Goal: Obtain resource: Obtain resource

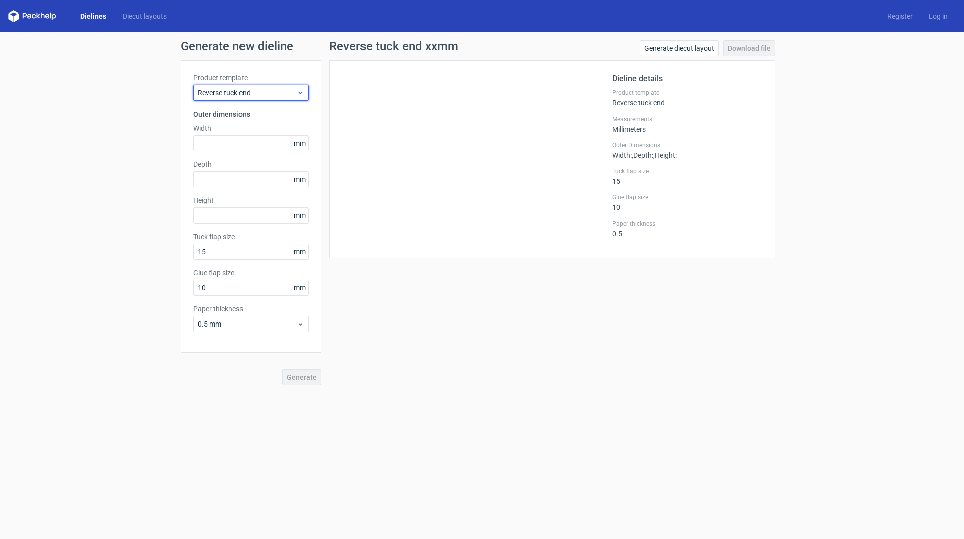
click at [246, 89] on span "Reverse tuck end" at bounding box center [247, 93] width 99 height 10
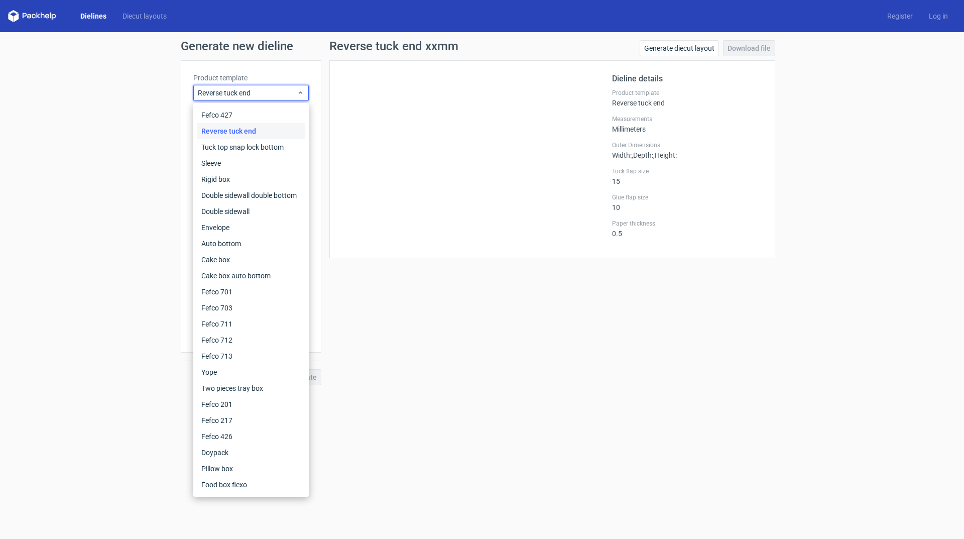
click at [238, 131] on div "Reverse tuck end" at bounding box center [250, 131] width 107 height 16
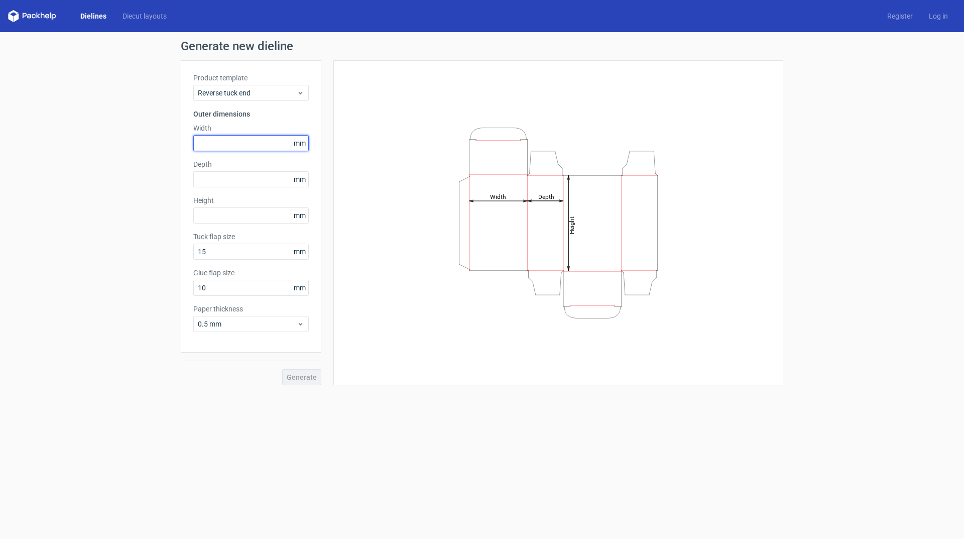
click at [230, 140] on input "text" at bounding box center [250, 143] width 115 height 16
type input "90"
click at [226, 177] on input "text" at bounding box center [250, 179] width 115 height 16
type input "90"
click at [228, 214] on input "text" at bounding box center [250, 215] width 115 height 16
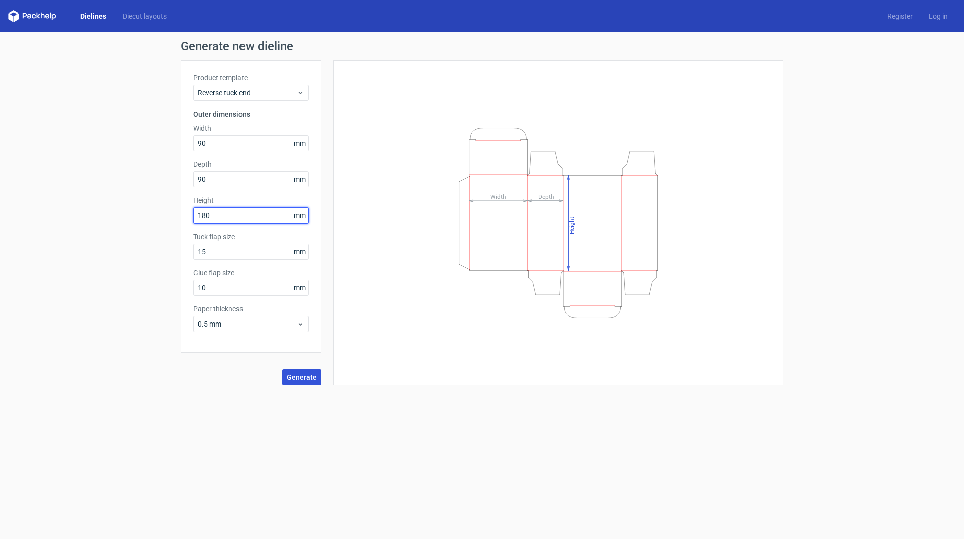
type input "180"
click at [297, 373] on span "Generate" at bounding box center [302, 376] width 30 height 7
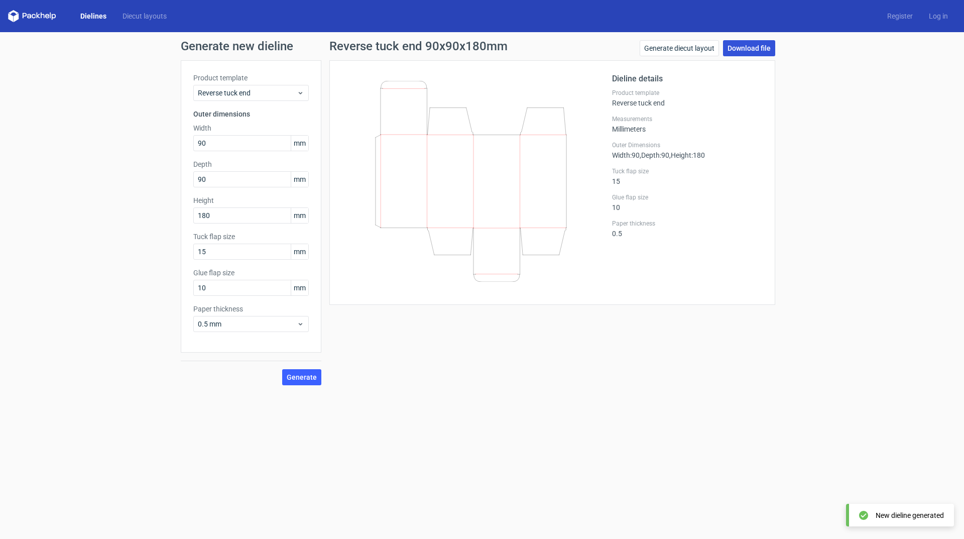
click at [748, 48] on link "Download file" at bounding box center [749, 48] width 52 height 16
click at [682, 47] on link "Generate diecut layout" at bounding box center [679, 48] width 79 height 16
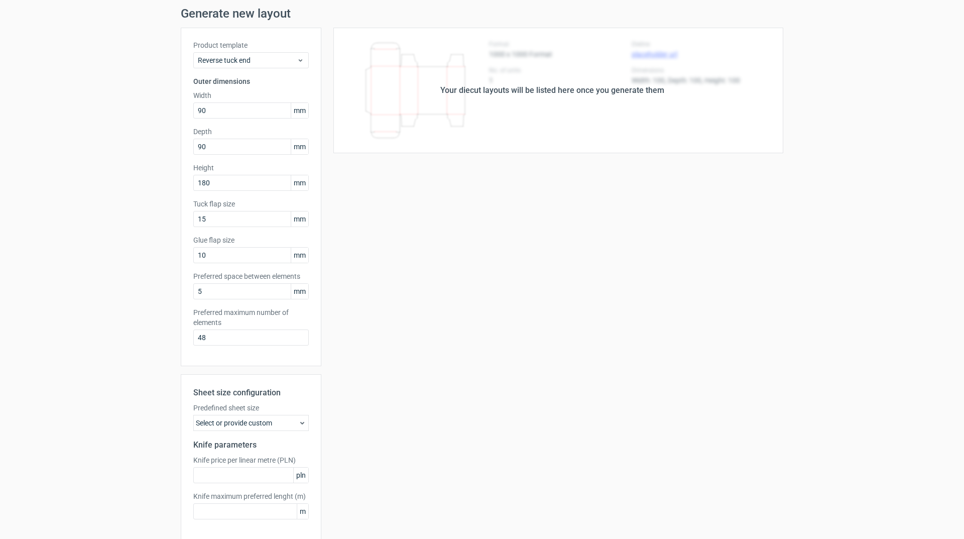
scroll to position [74, 0]
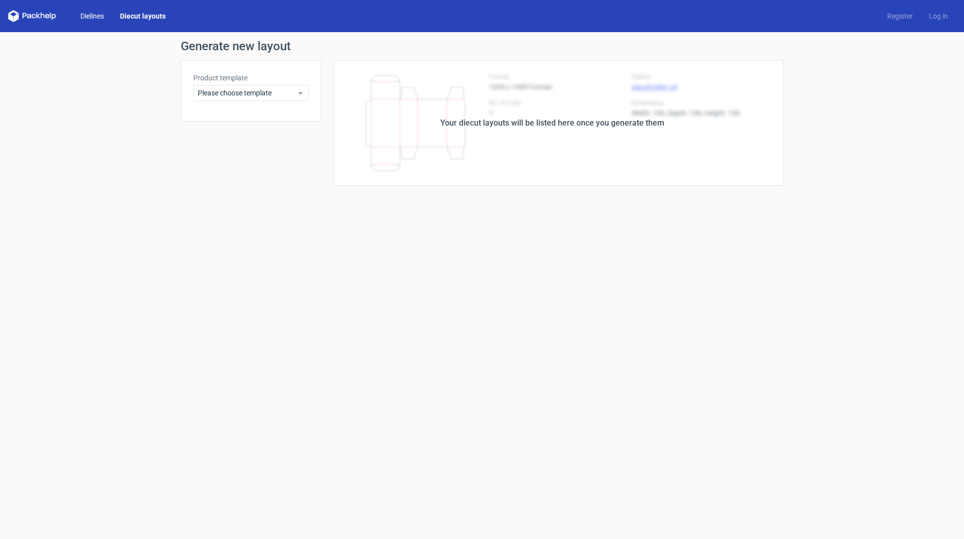
click at [93, 16] on link "Dielines" at bounding box center [92, 16] width 40 height 10
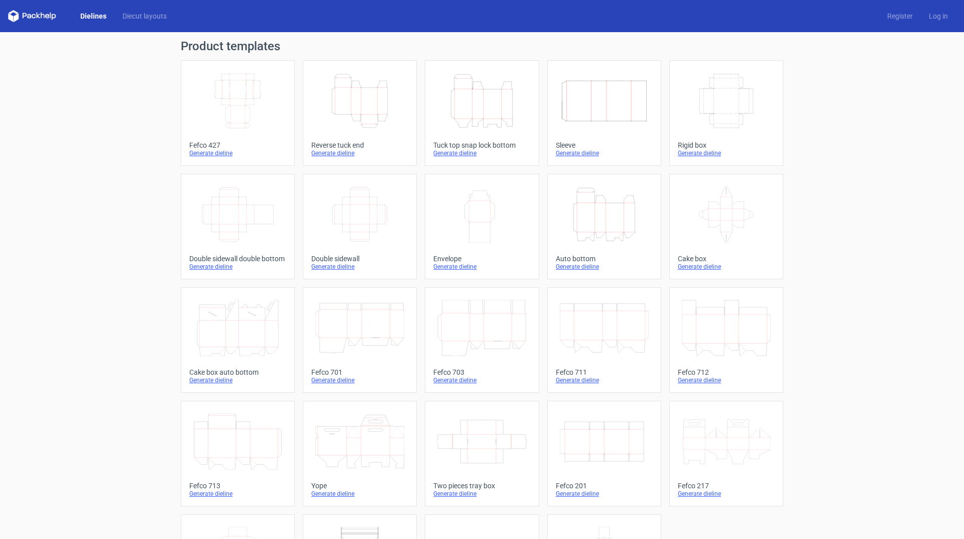
click at [372, 109] on icon "Height Depth Width" at bounding box center [359, 101] width 89 height 56
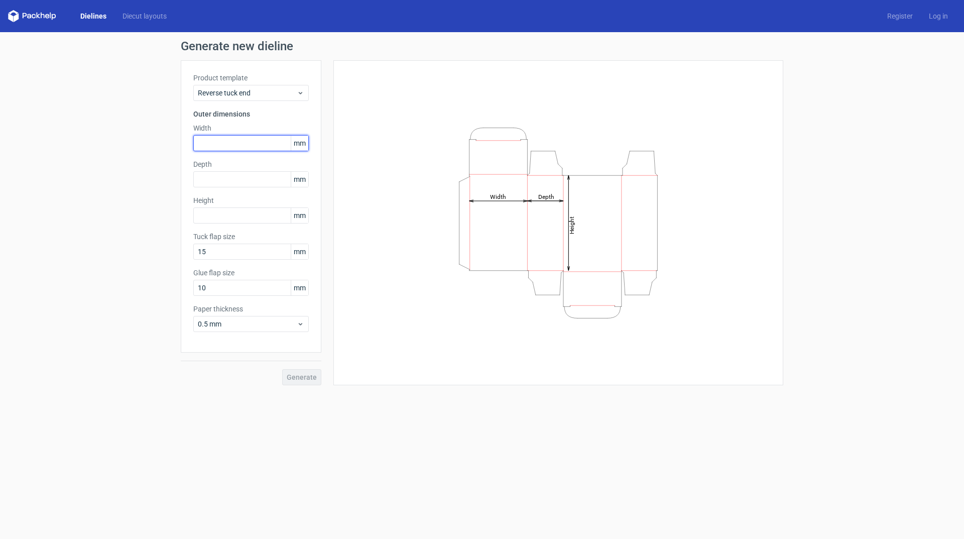
click at [204, 137] on input "text" at bounding box center [250, 143] width 115 height 16
type input "90"
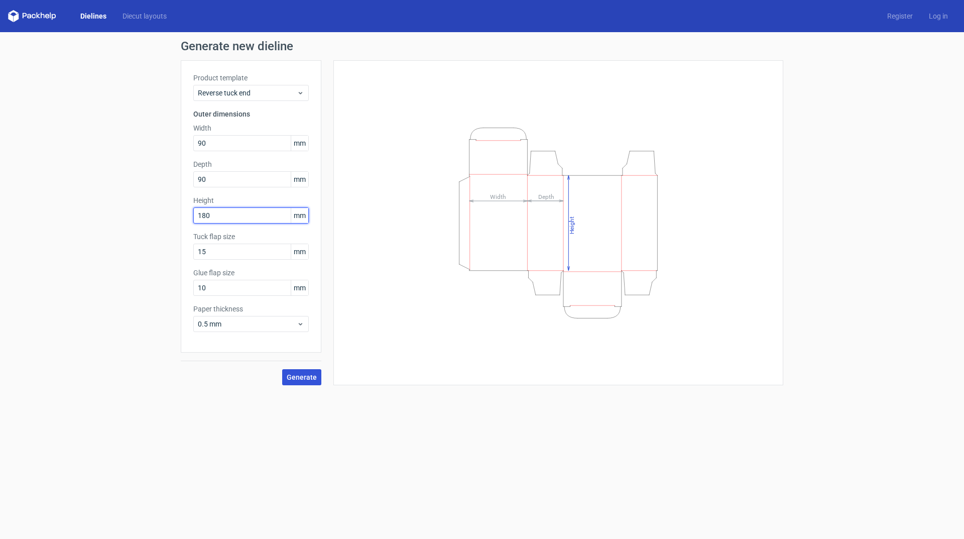
type input "180"
click at [297, 384] on button "Generate" at bounding box center [301, 377] width 39 height 16
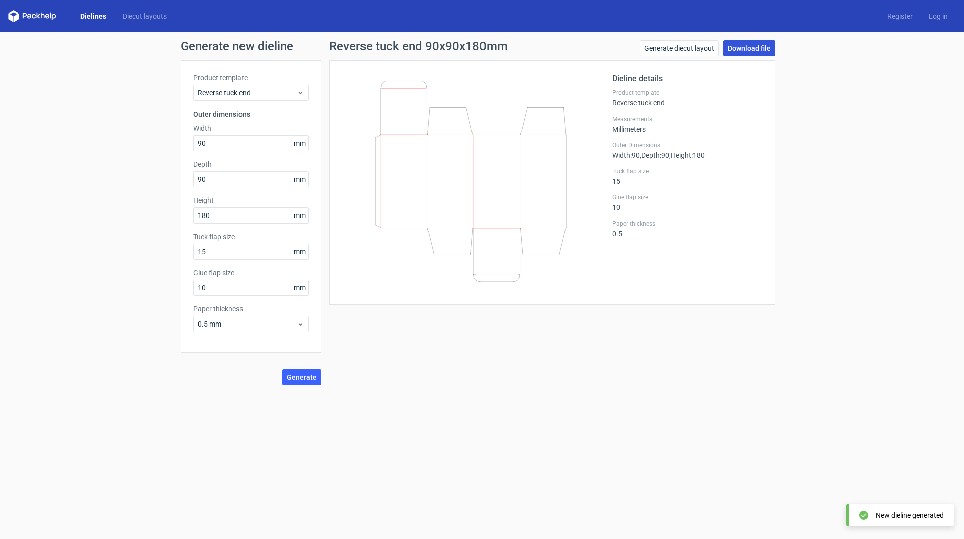
click at [739, 48] on link "Download file" at bounding box center [749, 48] width 52 height 16
click at [27, 13] on icon at bounding box center [32, 16] width 48 height 12
click at [14, 20] on icon at bounding box center [32, 16] width 48 height 12
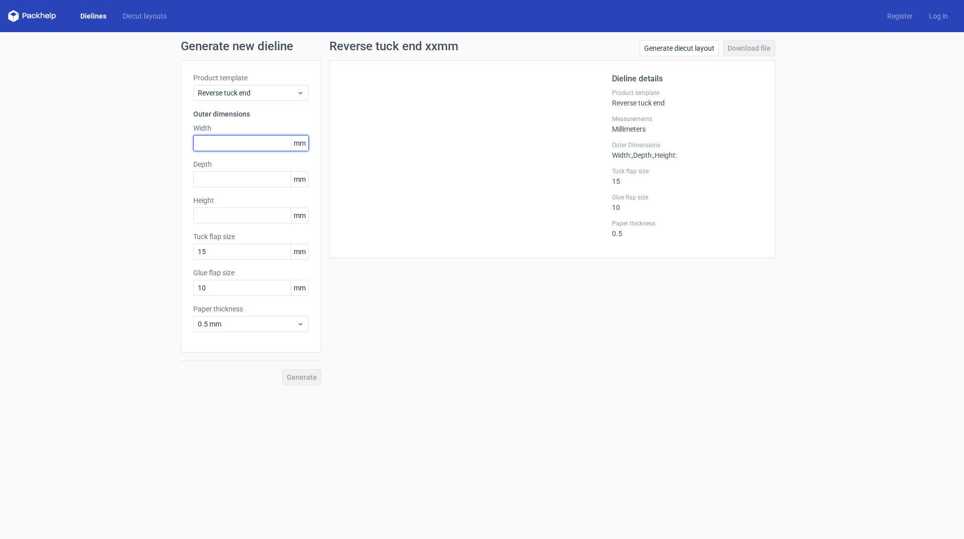
click at [240, 141] on input "text" at bounding box center [250, 143] width 115 height 16
click at [232, 89] on span "Reverse tuck end" at bounding box center [247, 93] width 99 height 10
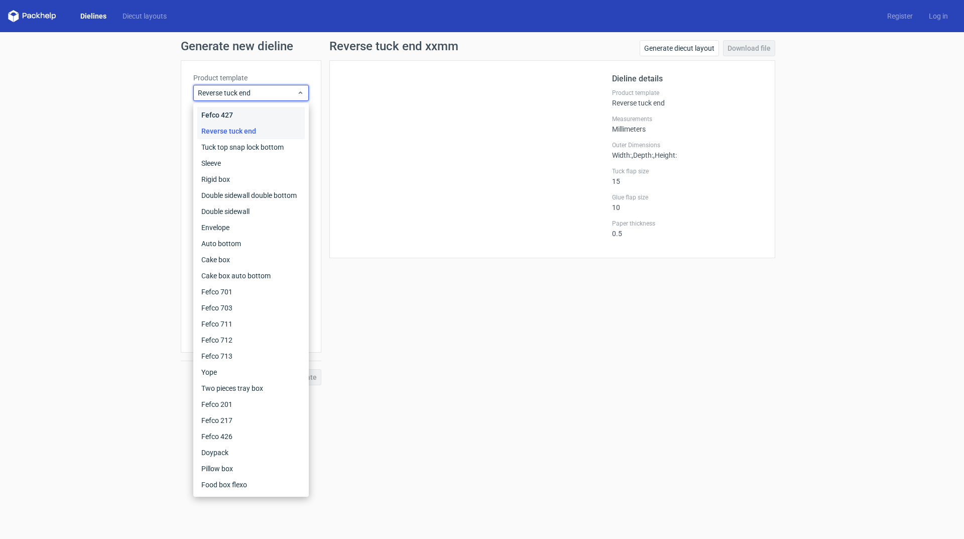
click at [244, 116] on div "Fefco 427" at bounding box center [250, 115] width 107 height 16
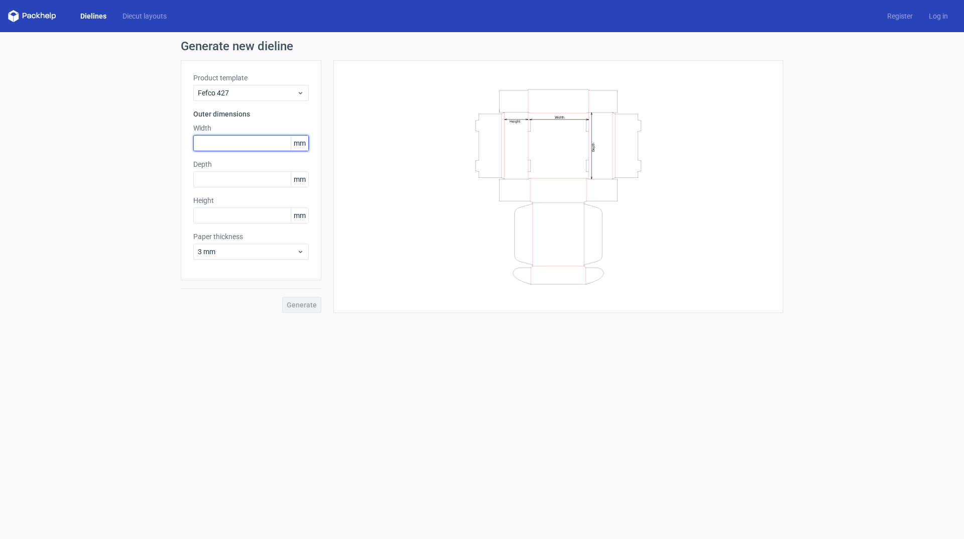
click at [216, 140] on input "text" at bounding box center [250, 143] width 115 height 16
type input "90"
click at [223, 185] on input "text" at bounding box center [250, 179] width 115 height 16
type input "50"
click at [212, 214] on input "text" at bounding box center [250, 215] width 115 height 16
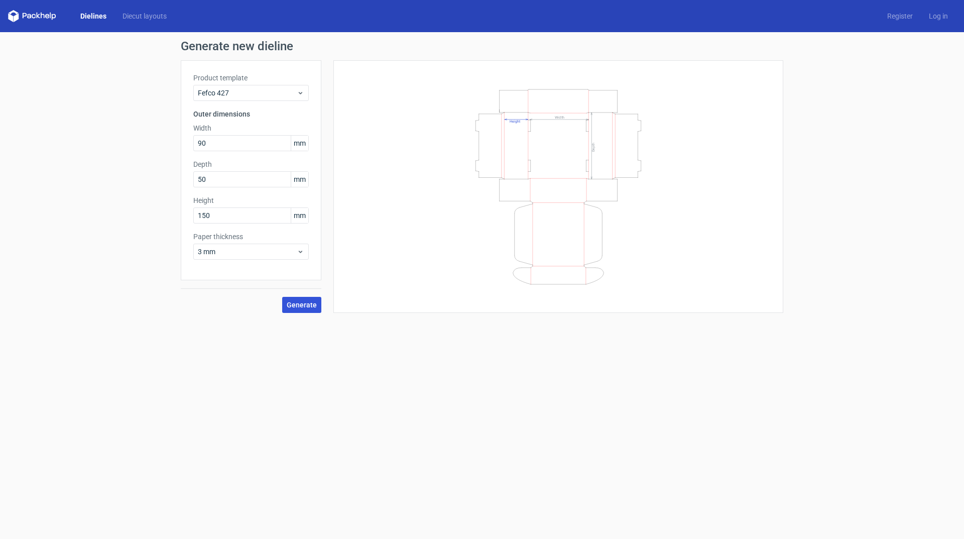
click at [310, 300] on button "Generate" at bounding box center [301, 305] width 39 height 16
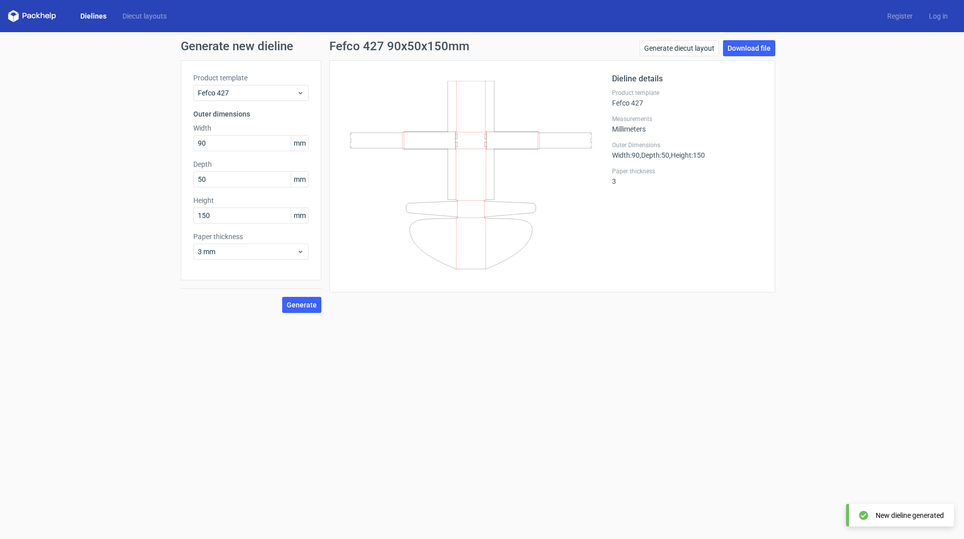
drag, startPoint x: 214, startPoint y: 205, endPoint x: 179, endPoint y: 208, distance: 34.8
click at [179, 208] on div "Generate new dieline Product template Fefco 427 Outer dimensions Width 90 mm De…" at bounding box center [482, 176] width 964 height 289
drag, startPoint x: 217, startPoint y: 211, endPoint x: 185, endPoint y: 213, distance: 31.7
click at [187, 213] on div "Product template Fefco 427 Outer dimensions Width 90 mm Depth 50 mm Height 150 …" at bounding box center [251, 170] width 141 height 220
type input "50"
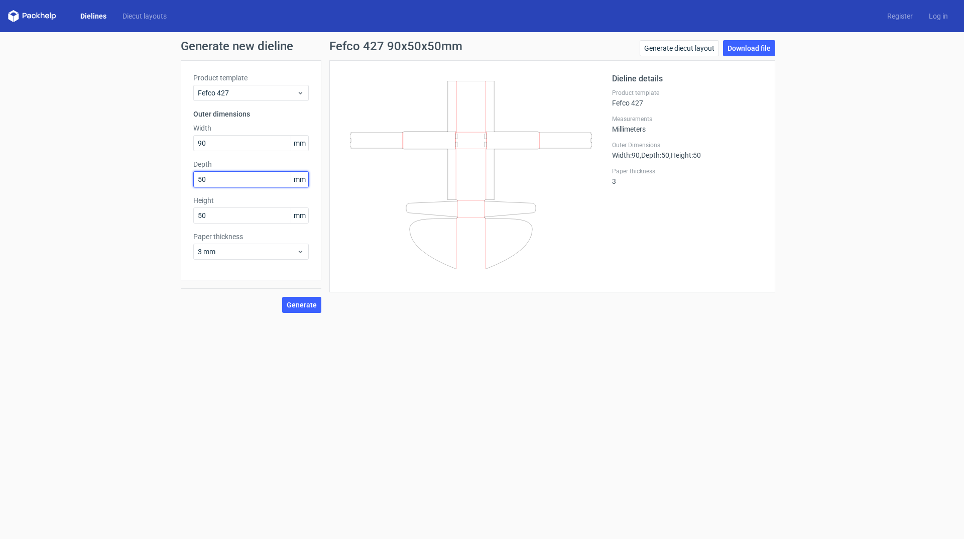
drag, startPoint x: 210, startPoint y: 179, endPoint x: 182, endPoint y: 181, distance: 28.7
click at [182, 181] on div "Product template Fefco 427 Outer dimensions Width 90 mm Depth 50 mm Height 50 m…" at bounding box center [251, 170] width 141 height 220
type input "150"
click at [310, 297] on button "Generate" at bounding box center [301, 305] width 39 height 16
click at [228, 144] on input "90" at bounding box center [250, 143] width 115 height 16
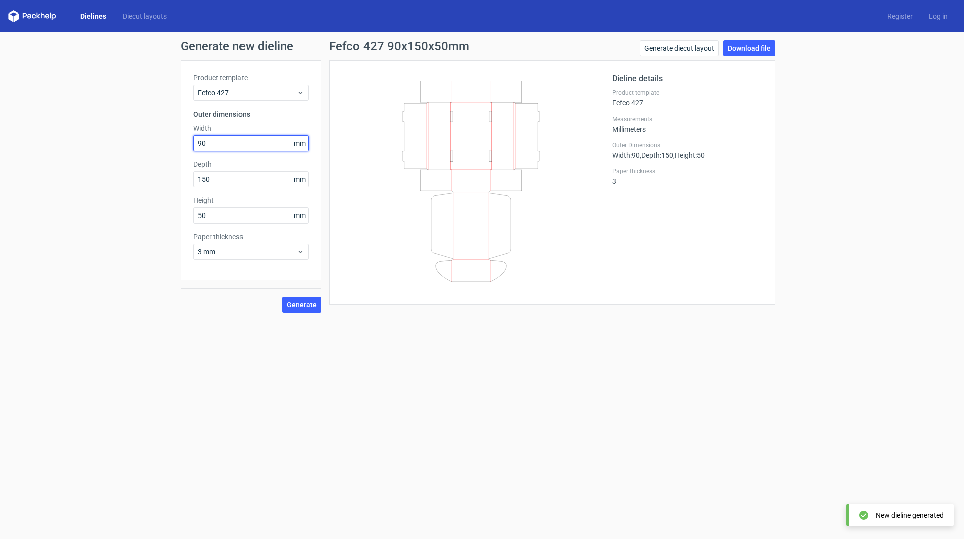
click at [221, 145] on input "90" at bounding box center [250, 143] width 115 height 16
type input "190"
click at [298, 300] on button "Generate" at bounding box center [301, 305] width 39 height 16
click at [739, 49] on link "Download file" at bounding box center [749, 48] width 52 height 16
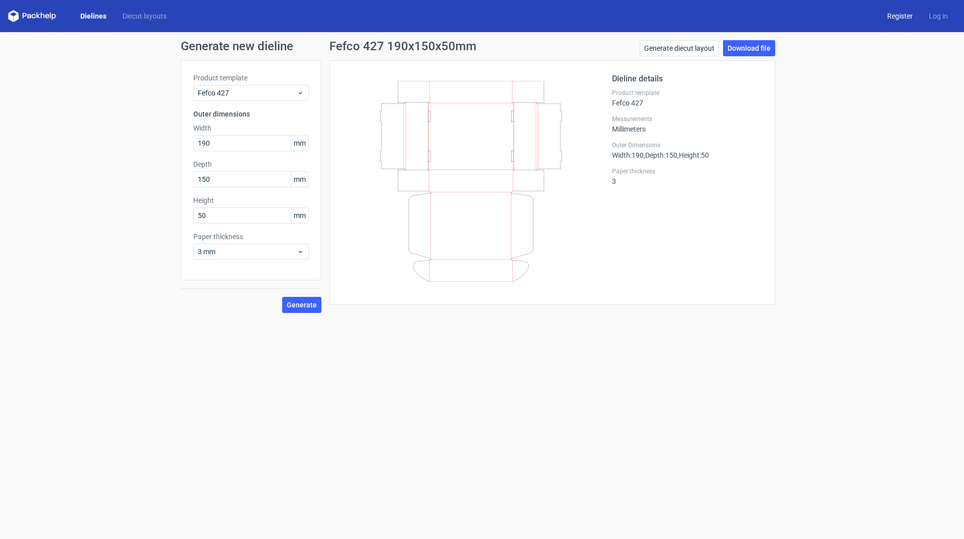
click at [894, 19] on link "Register" at bounding box center [900, 16] width 42 height 10
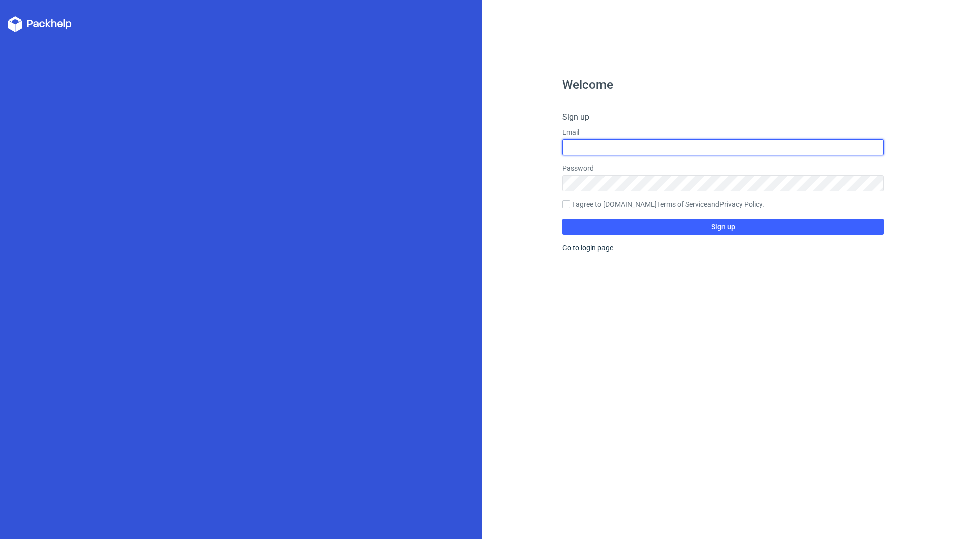
click at [590, 143] on input "text" at bounding box center [722, 147] width 321 height 16
type input "apple.htc007@gmail.com"
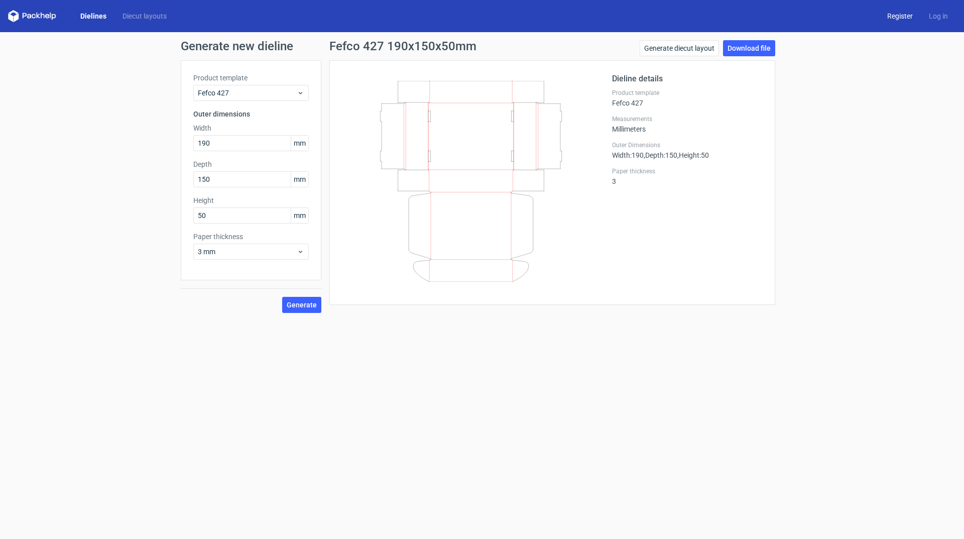
click at [908, 17] on link "Register" at bounding box center [900, 16] width 42 height 10
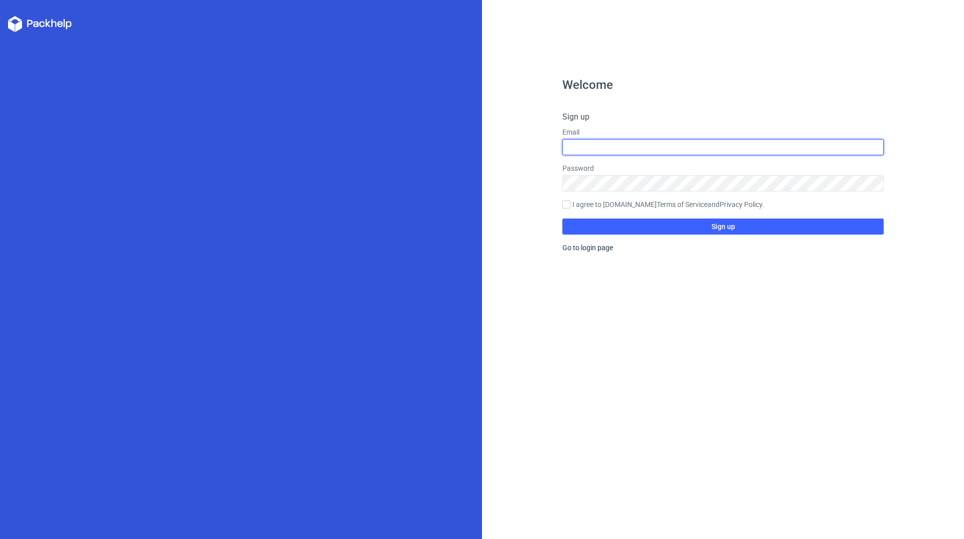
click at [591, 143] on input "text" at bounding box center [722, 147] width 321 height 16
type input "apple.htc007@gmail.com"
click at [569, 202] on input "I agree to Packhelp.com Terms of Service and Privacy Policy ." at bounding box center [566, 204] width 8 height 8
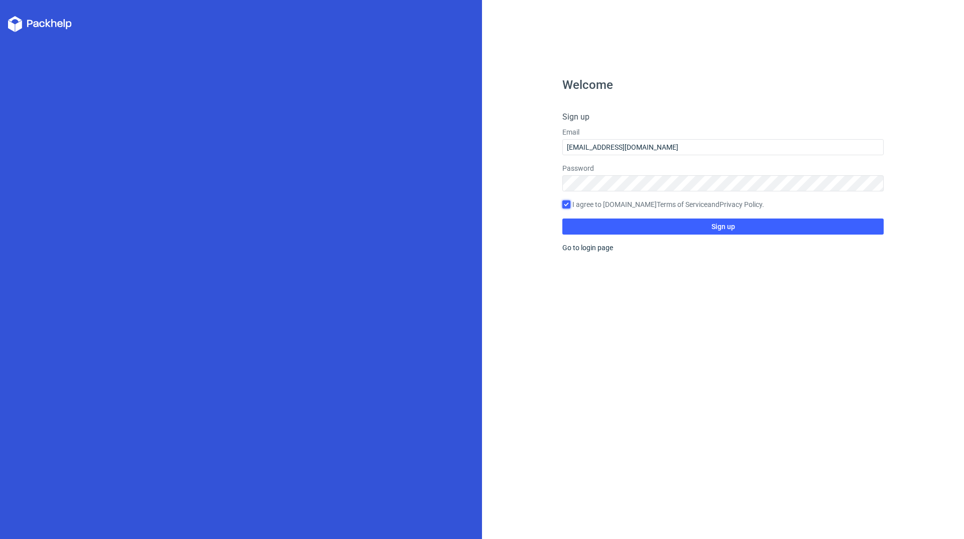
checkbox input "true"
click at [609, 224] on button "Sign up" at bounding box center [722, 226] width 321 height 16
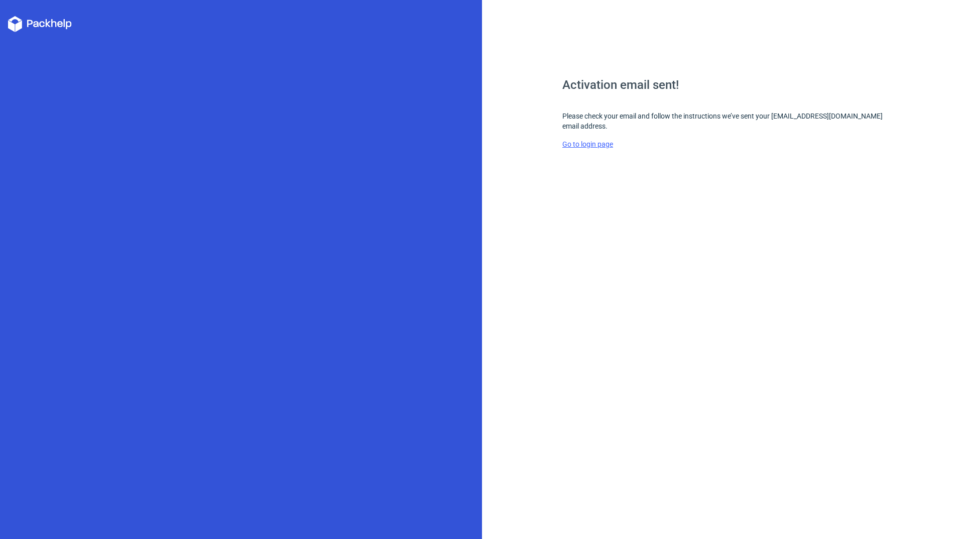
click at [587, 144] on link "Go to login page" at bounding box center [587, 144] width 51 height 8
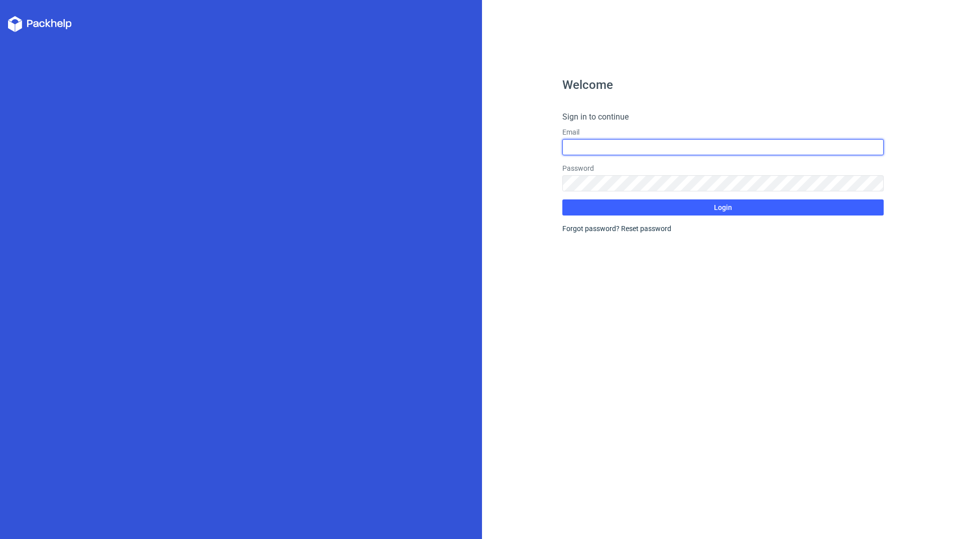
type input "apple.htc007@gmail.com"
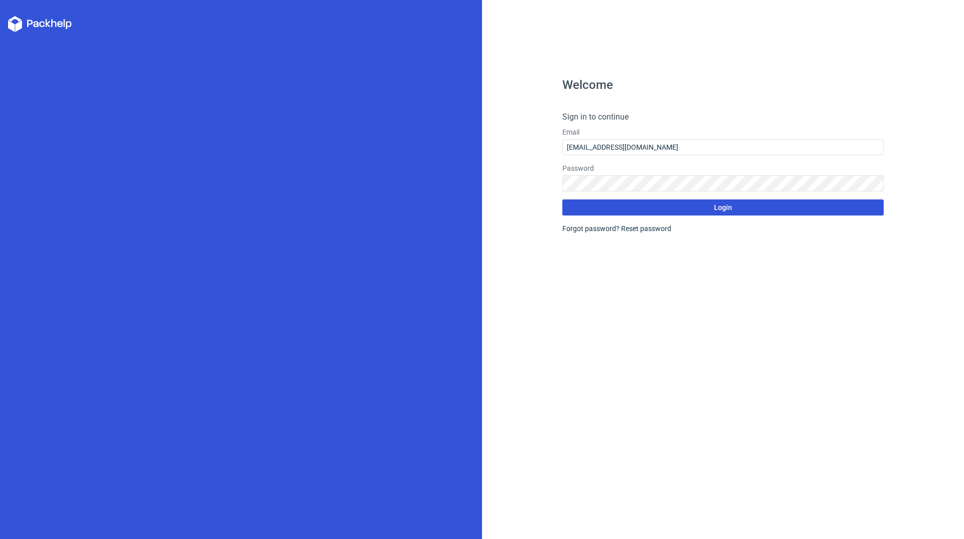
click at [628, 210] on button "Login" at bounding box center [722, 207] width 321 height 16
click at [724, 206] on span "Login" at bounding box center [723, 207] width 18 height 7
click at [609, 208] on button "Login" at bounding box center [722, 207] width 321 height 16
click at [607, 208] on button "Login" at bounding box center [722, 207] width 321 height 16
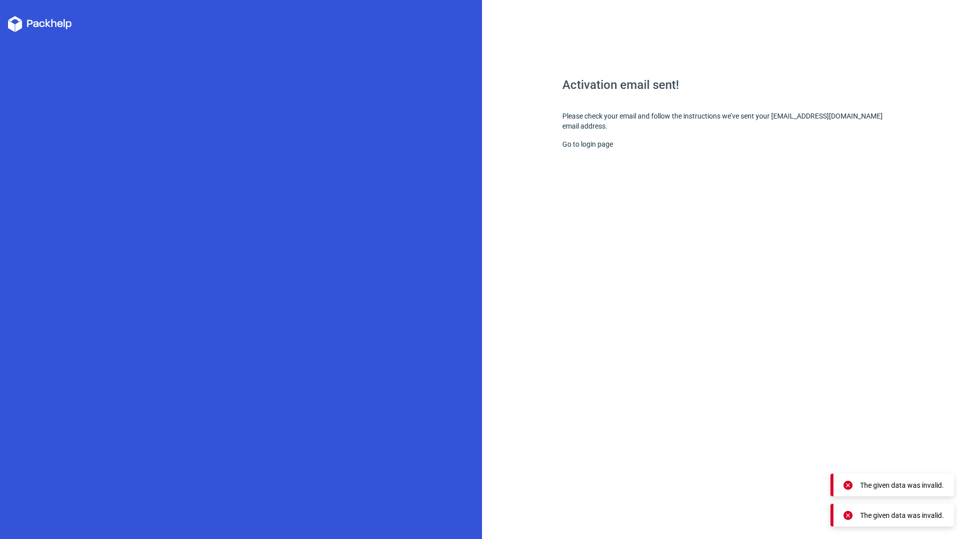
click at [821, 114] on div "Activation email sent! Please check your email and follow the instructions we’v…" at bounding box center [722, 309] width 321 height 460
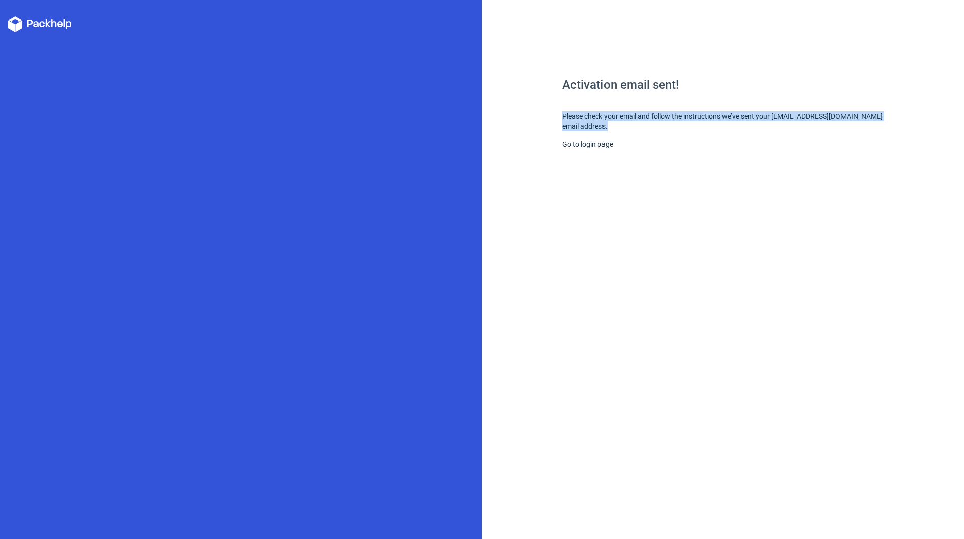
click at [611, 121] on div "Activation email sent! Please check your email and follow the instructions we’v…" at bounding box center [722, 309] width 321 height 460
drag, startPoint x: 556, startPoint y: 111, endPoint x: 645, endPoint y: 124, distance: 89.8
click at [645, 124] on div "Activation email sent! Please check your email and follow the instructions we’v…" at bounding box center [723, 269] width 482 height 539
click at [608, 127] on div "Activation email sent! Please check your email and follow the instructions we’v…" at bounding box center [722, 309] width 321 height 460
click at [580, 142] on link "Go to login page" at bounding box center [587, 144] width 51 height 8
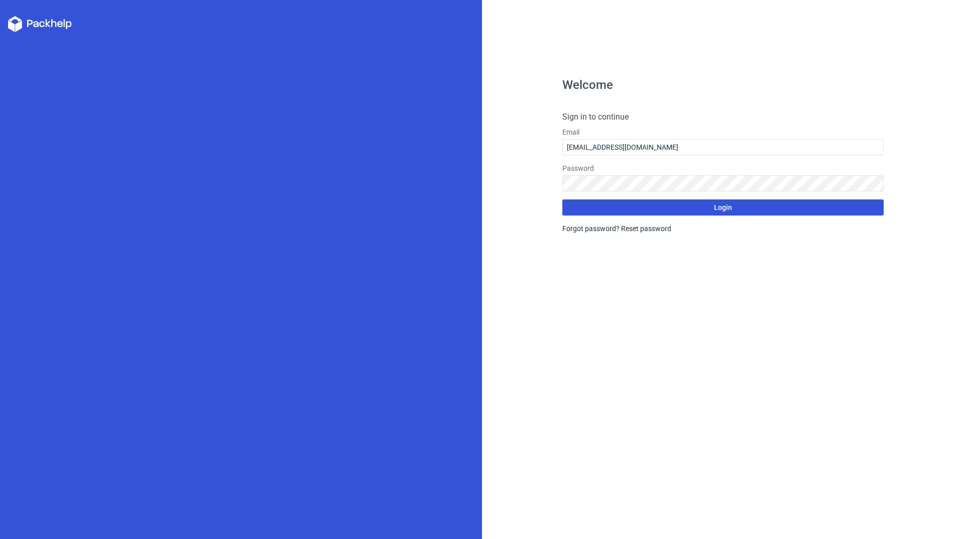
click at [617, 210] on button "Login" at bounding box center [722, 207] width 321 height 16
click at [638, 210] on button "Login" at bounding box center [722, 207] width 321 height 16
click at [641, 208] on button "Login" at bounding box center [722, 207] width 321 height 16
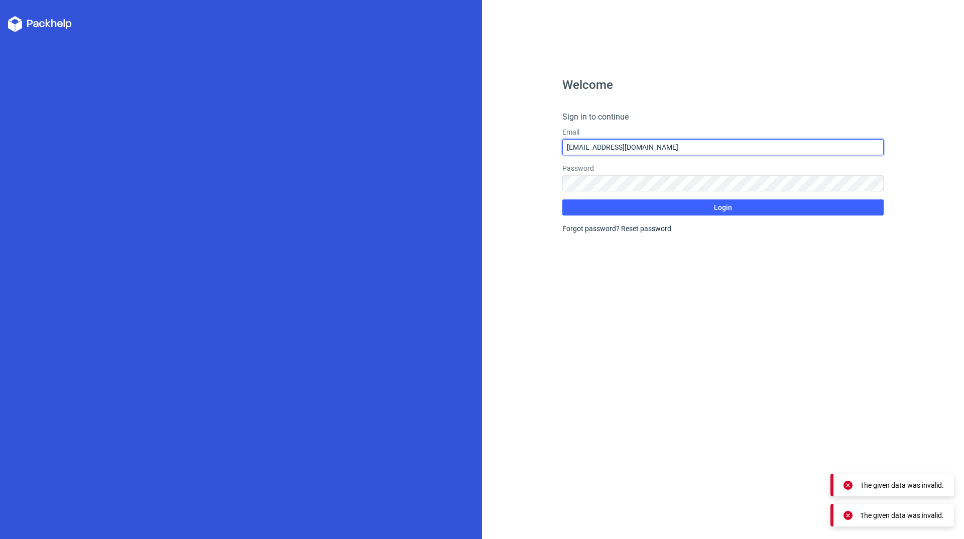
click at [655, 146] on input "apple.htc007@gmail.com" at bounding box center [722, 147] width 321 height 16
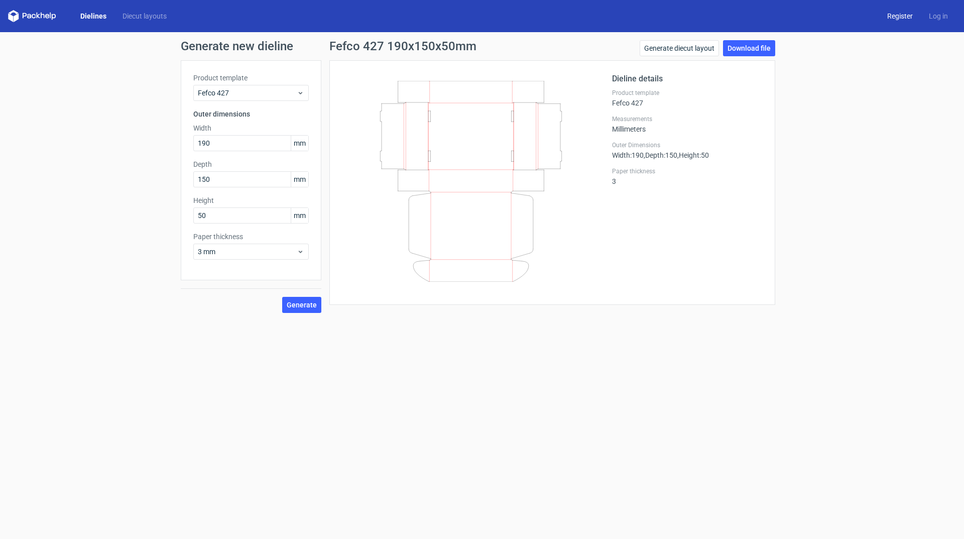
click at [883, 18] on link "Register" at bounding box center [900, 16] width 42 height 10
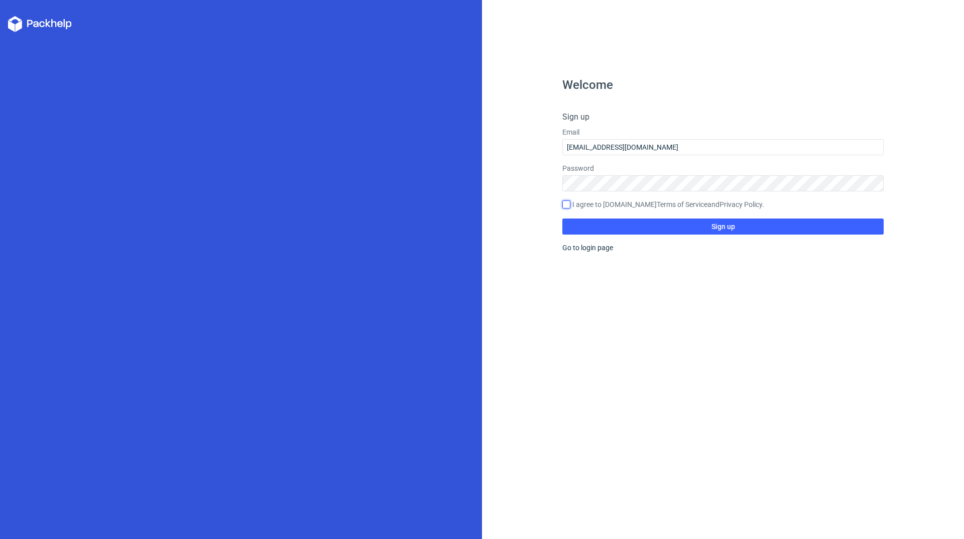
click at [569, 204] on input "I agree to Packhelp.com Terms of Service and Privacy Policy ." at bounding box center [566, 204] width 8 height 8
checkbox input "true"
click at [626, 226] on button "Sign up" at bounding box center [722, 226] width 321 height 16
click at [657, 144] on input "apple.htc007@gmail.com" at bounding box center [722, 147] width 321 height 16
click at [611, 224] on button "Sign up" at bounding box center [722, 226] width 321 height 16
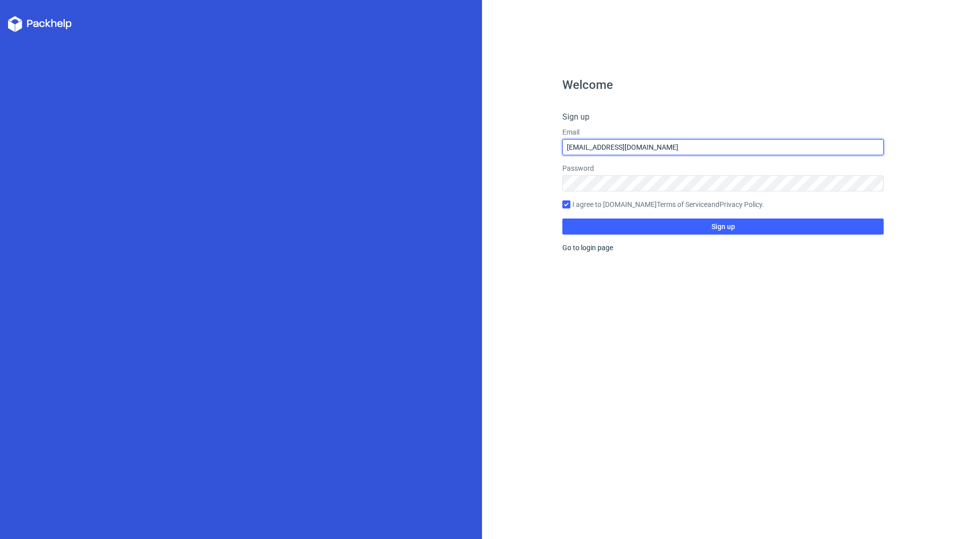
click at [671, 147] on input "apple.htc007@gmail.com" at bounding box center [722, 147] width 321 height 16
drag, startPoint x: 657, startPoint y: 150, endPoint x: 502, endPoint y: 148, distance: 154.6
click at [502, 148] on div "Welcome Sign up Email apple.htc007@gmail.com Password I agree to Packhelp.com T…" at bounding box center [723, 269] width 482 height 539
